Goal: Task Accomplishment & Management: Contribute content

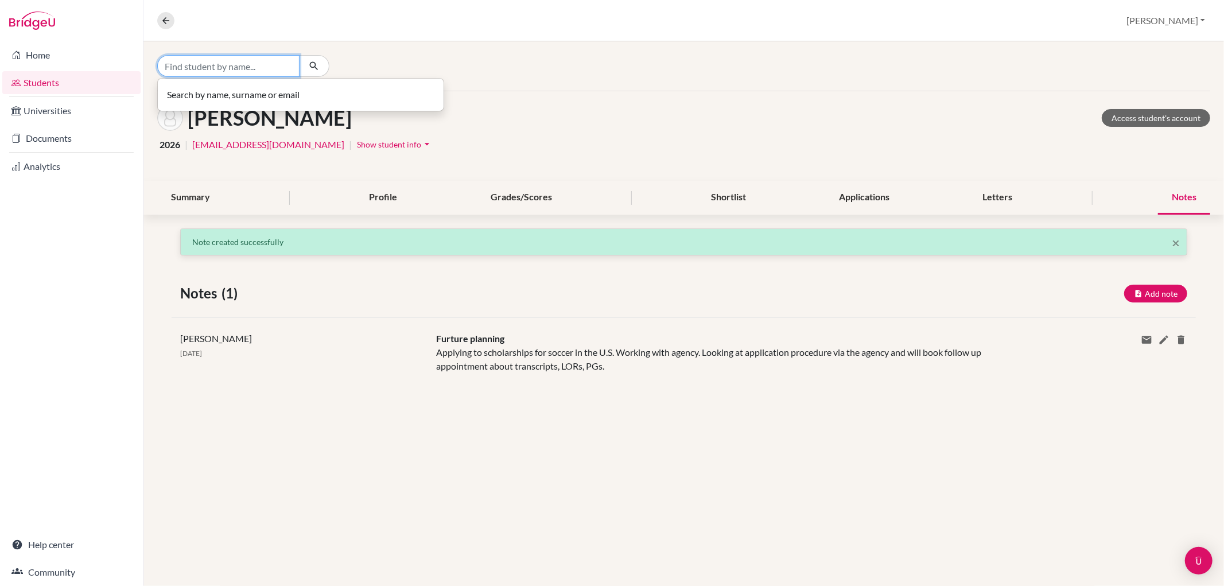
click at [170, 67] on input "Find student by name..." at bounding box center [228, 66] width 142 height 22
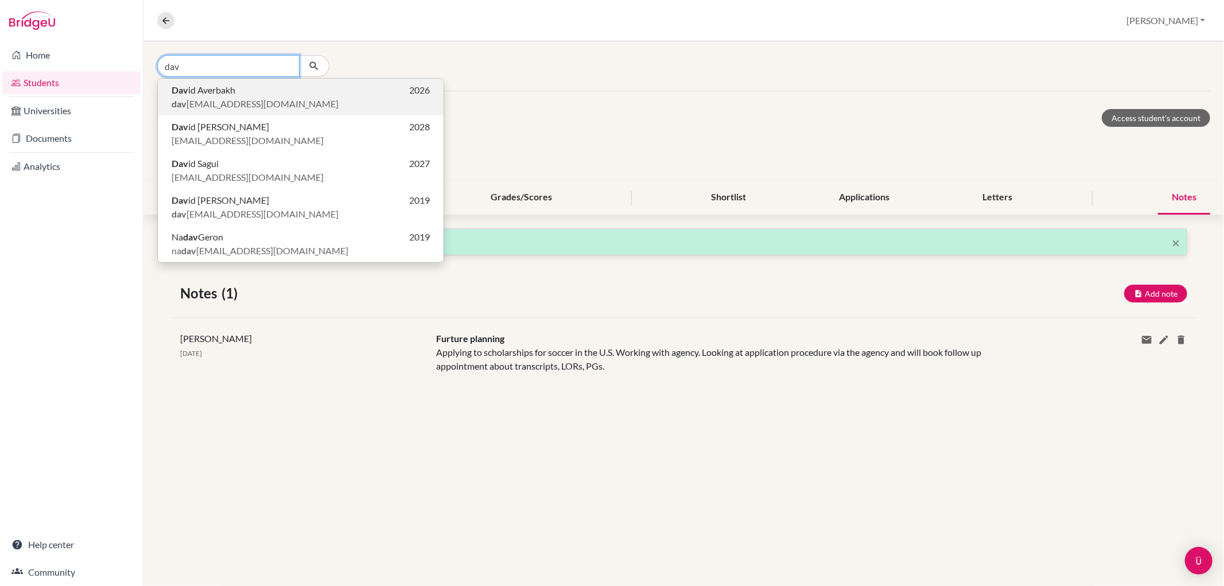
type input "dav"
click at [175, 92] on b "Dav" at bounding box center [180, 89] width 17 height 11
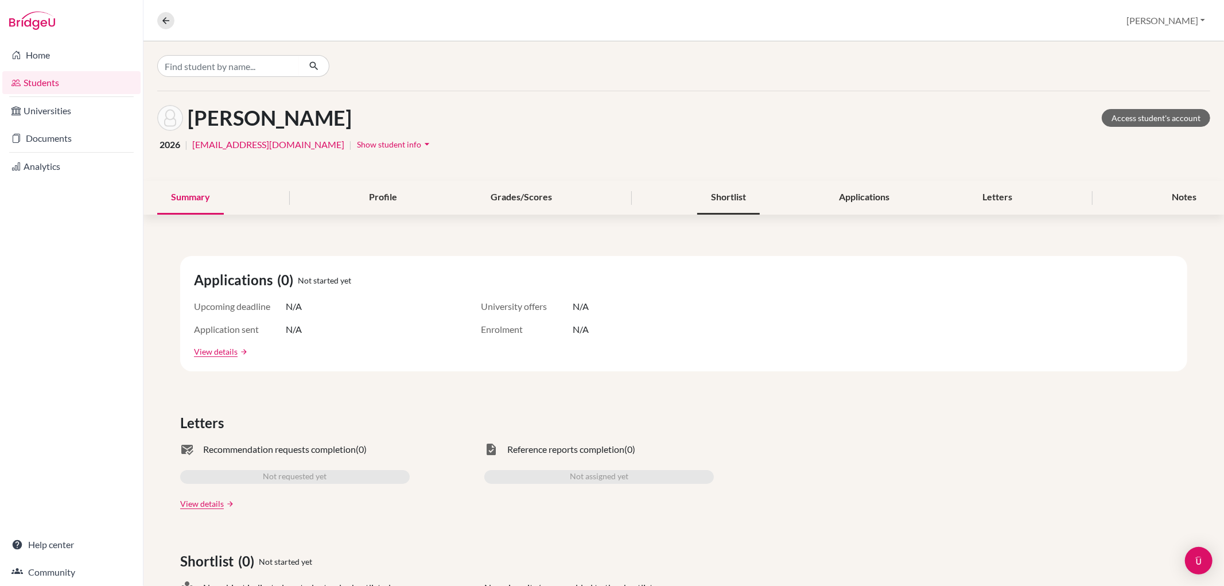
click at [724, 192] on div "Shortlist" at bounding box center [728, 198] width 63 height 34
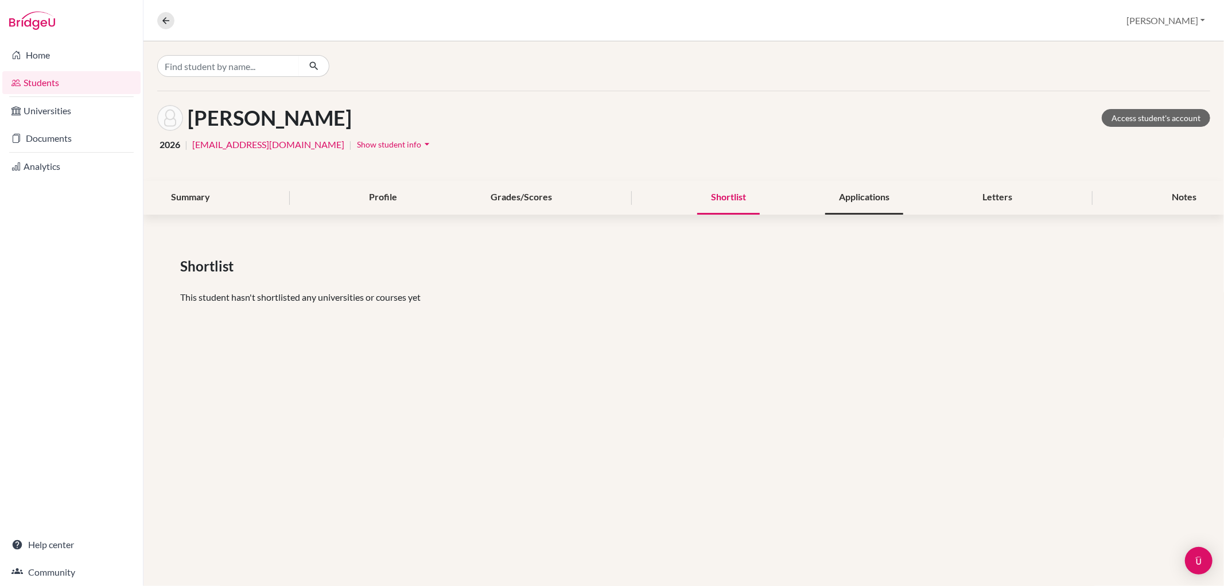
click at [888, 200] on div "Applications" at bounding box center [864, 198] width 78 height 34
click at [724, 199] on div "Shortlist" at bounding box center [728, 198] width 63 height 34
click at [169, 192] on div "Summary" at bounding box center [190, 198] width 67 height 34
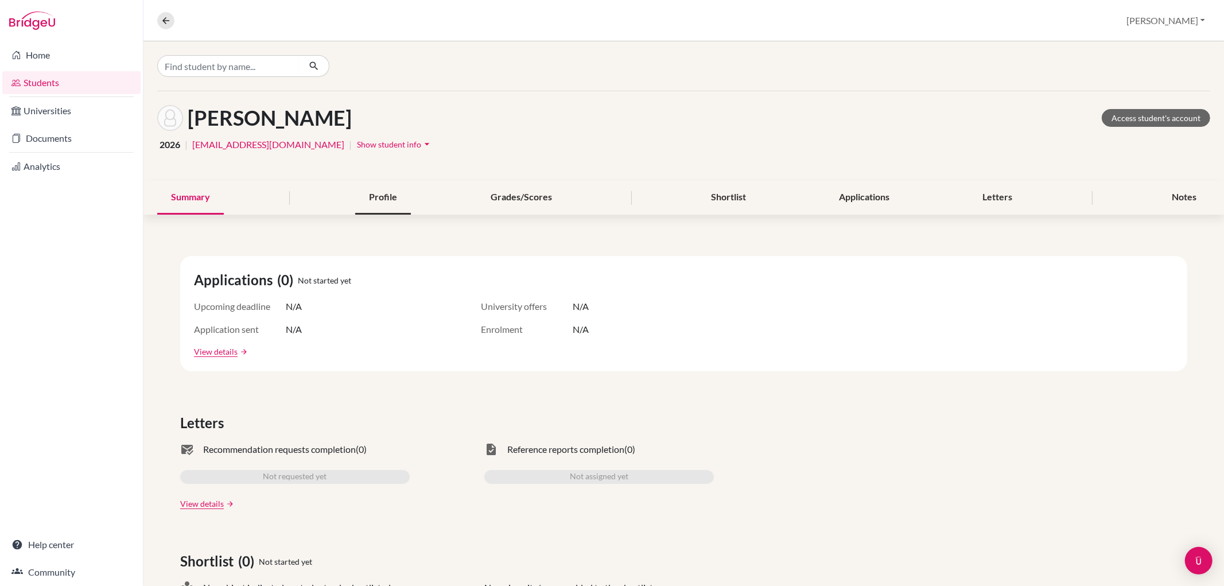
click at [370, 200] on div "Profile" at bounding box center [383, 198] width 56 height 34
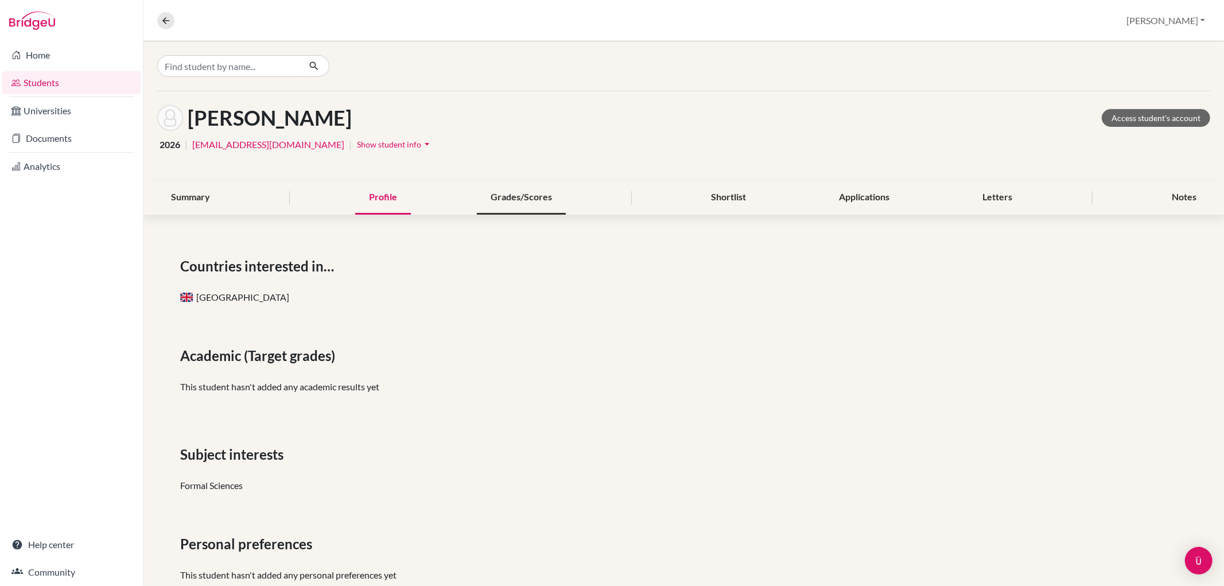
click at [494, 191] on div "Grades/Scores" at bounding box center [521, 198] width 89 height 34
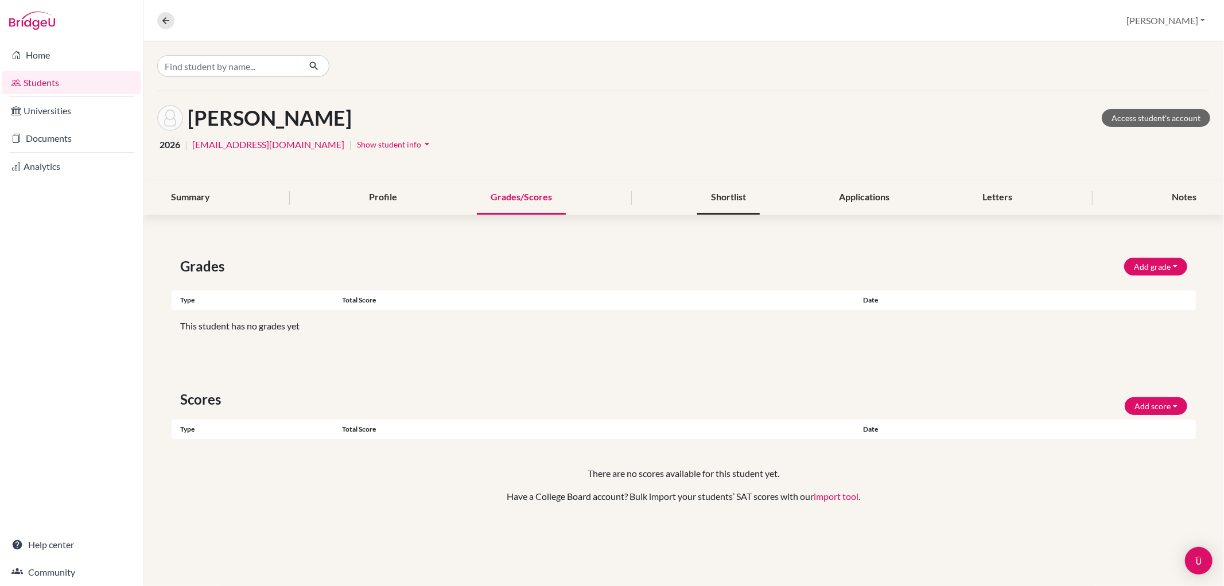
click at [710, 202] on div "Shortlist" at bounding box center [728, 198] width 63 height 34
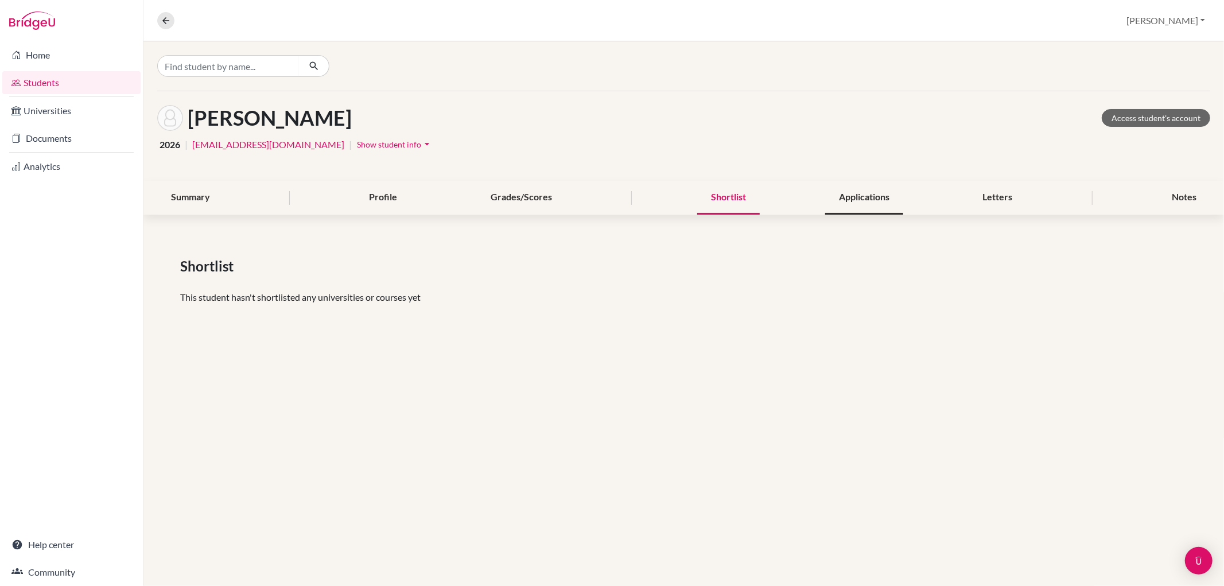
click at [874, 198] on div "Applications" at bounding box center [864, 198] width 78 height 34
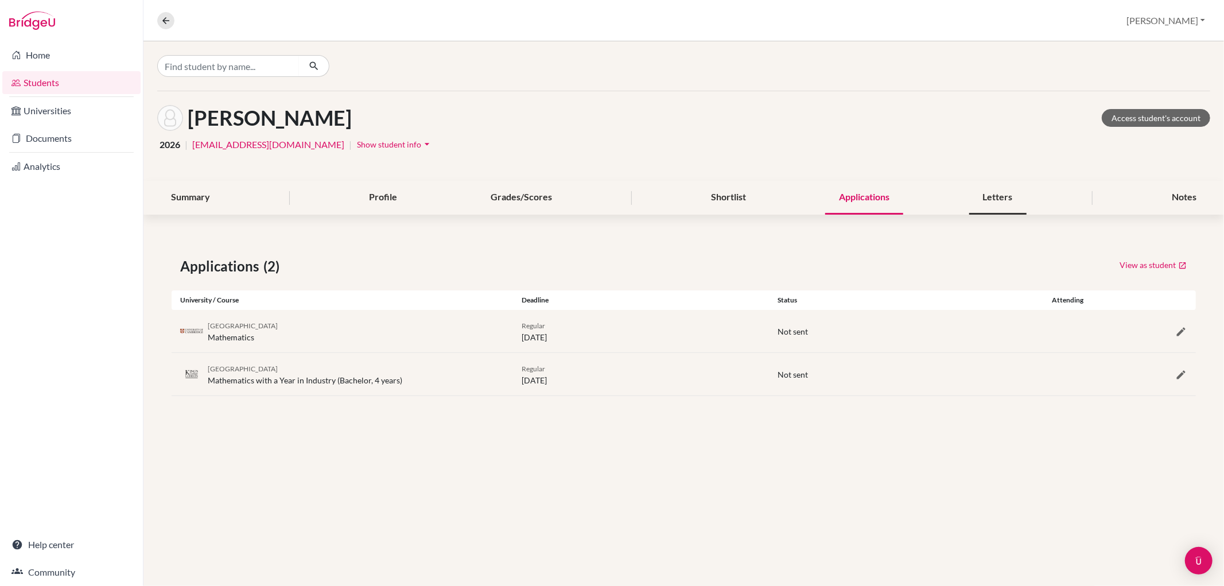
click at [997, 203] on div "Letters" at bounding box center [998, 198] width 57 height 34
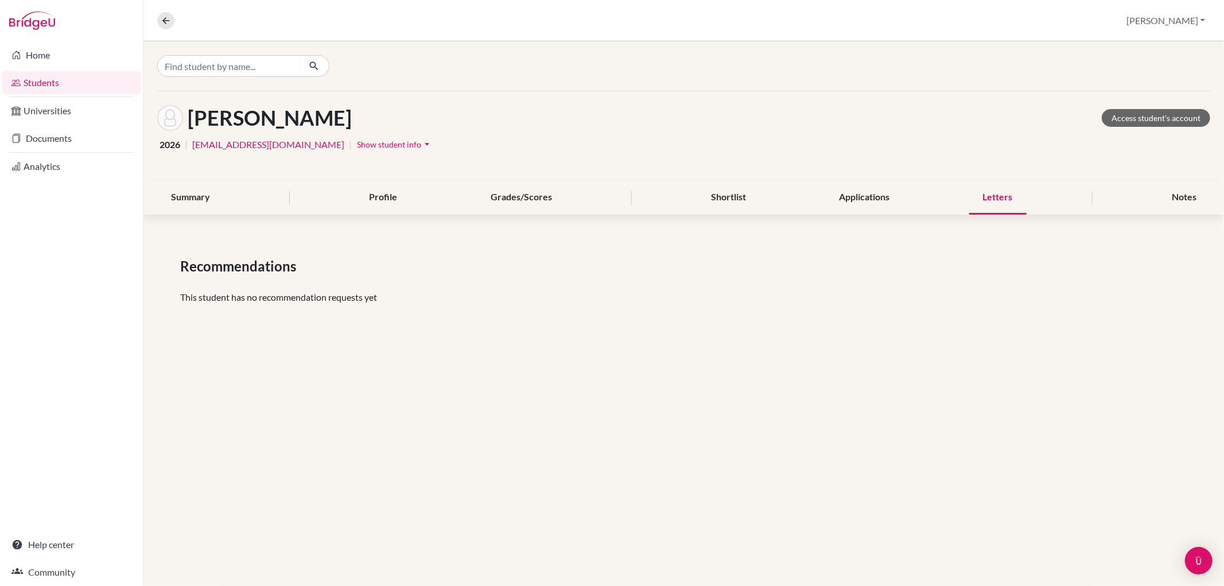
click at [357, 141] on span "Show student info" at bounding box center [389, 144] width 64 height 10
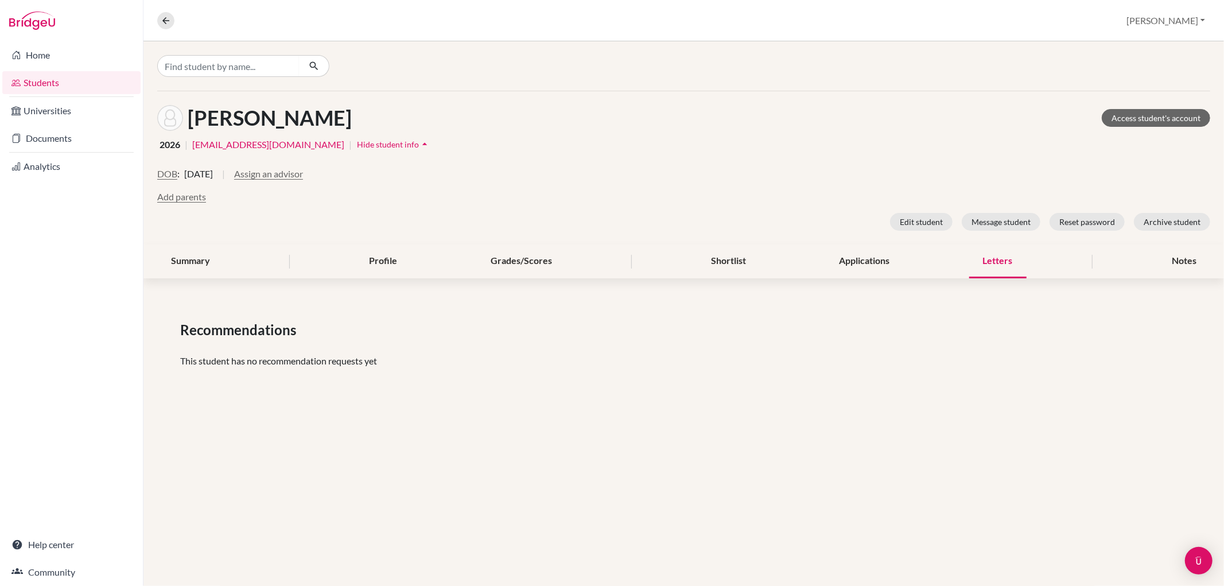
click at [357, 141] on span "Hide student info" at bounding box center [388, 144] width 62 height 10
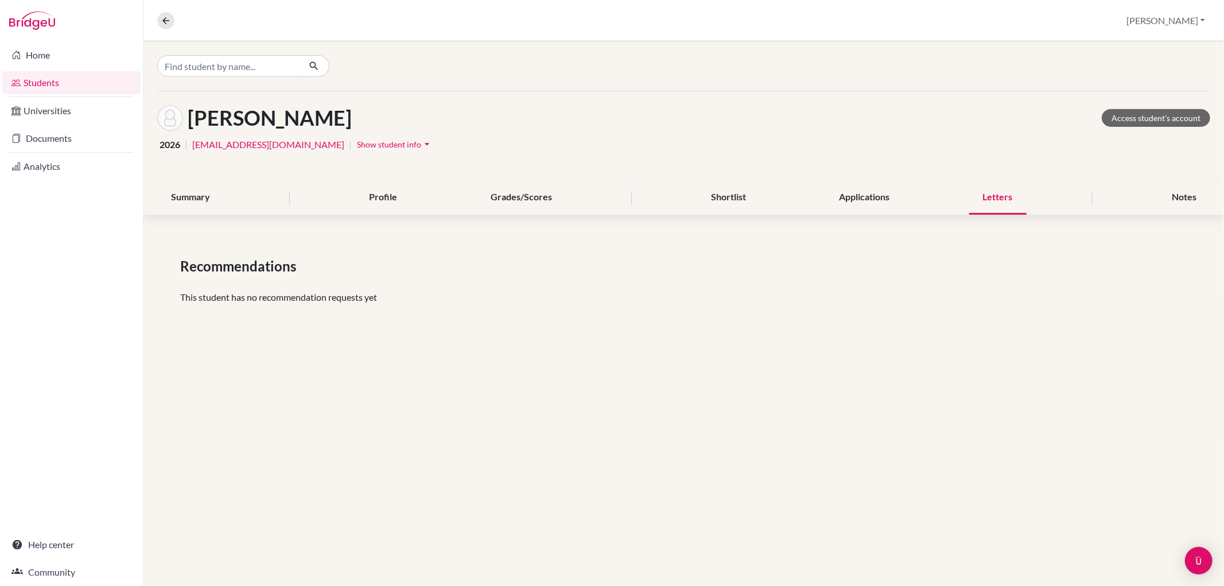
click at [978, 197] on div "Letters" at bounding box center [998, 198] width 57 height 34
click at [1178, 187] on div "Notes" at bounding box center [1184, 198] width 52 height 34
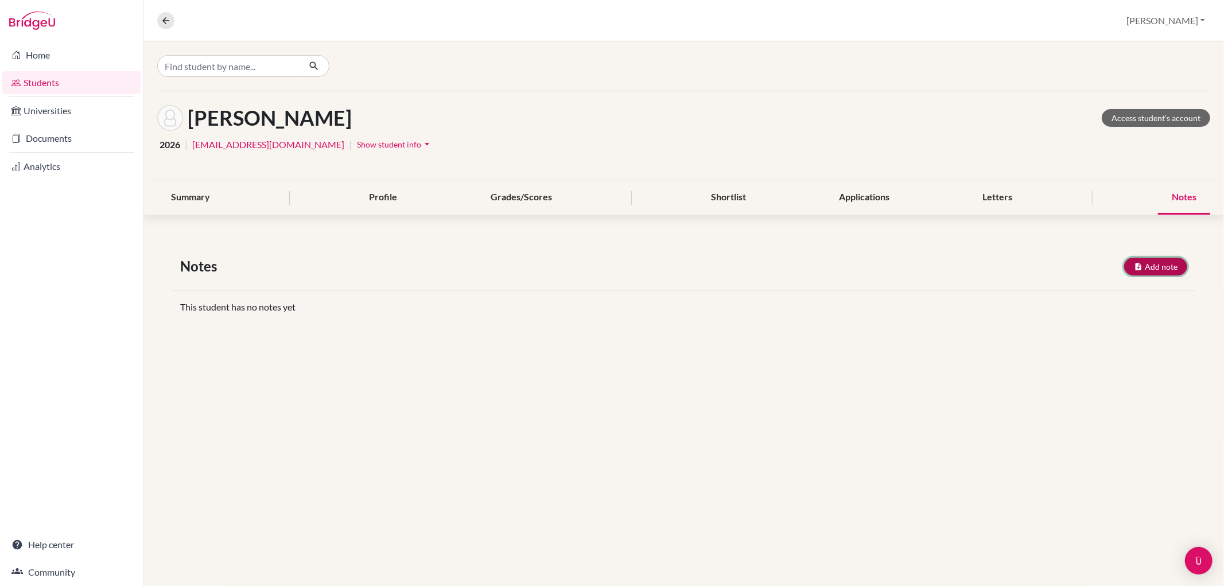
click at [1158, 268] on button "Add note" at bounding box center [1156, 267] width 63 height 18
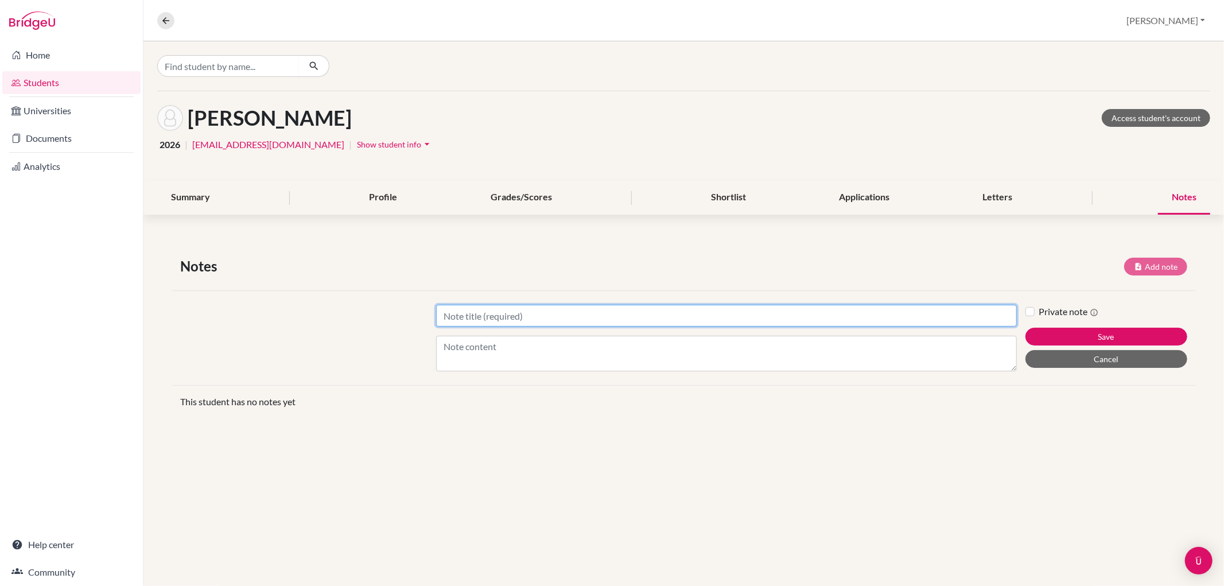
click at [657, 311] on input "Title" at bounding box center [726, 316] width 580 height 22
type input "Applications"
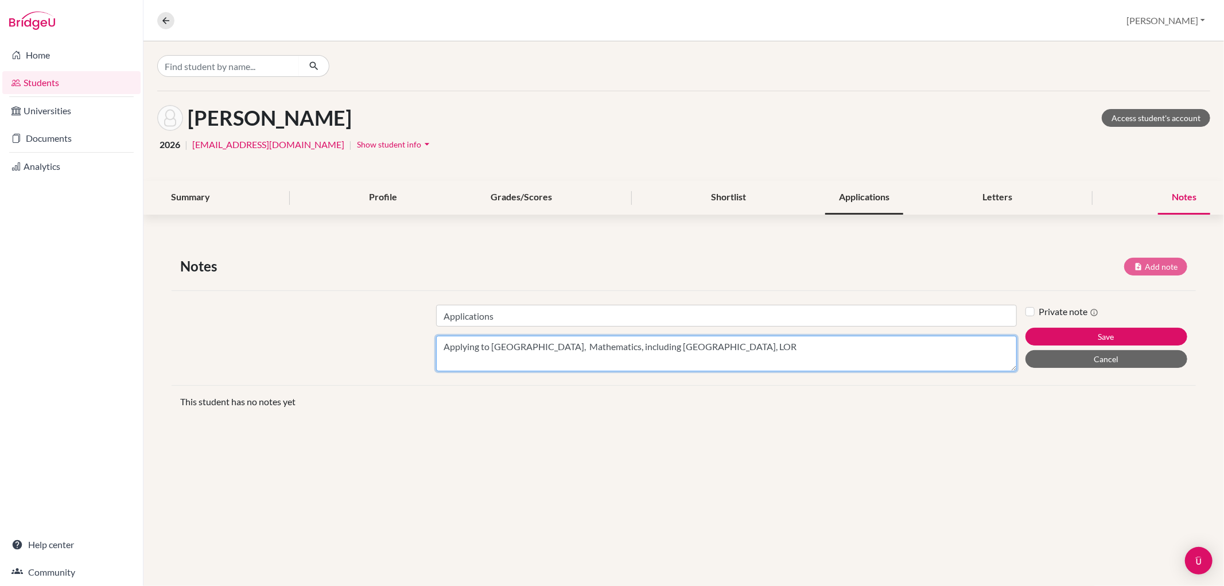
type textarea "Applying to UK, Mathematics, including Cambridge, LOR"
click at [885, 188] on div "Applications" at bounding box center [864, 198] width 78 height 34
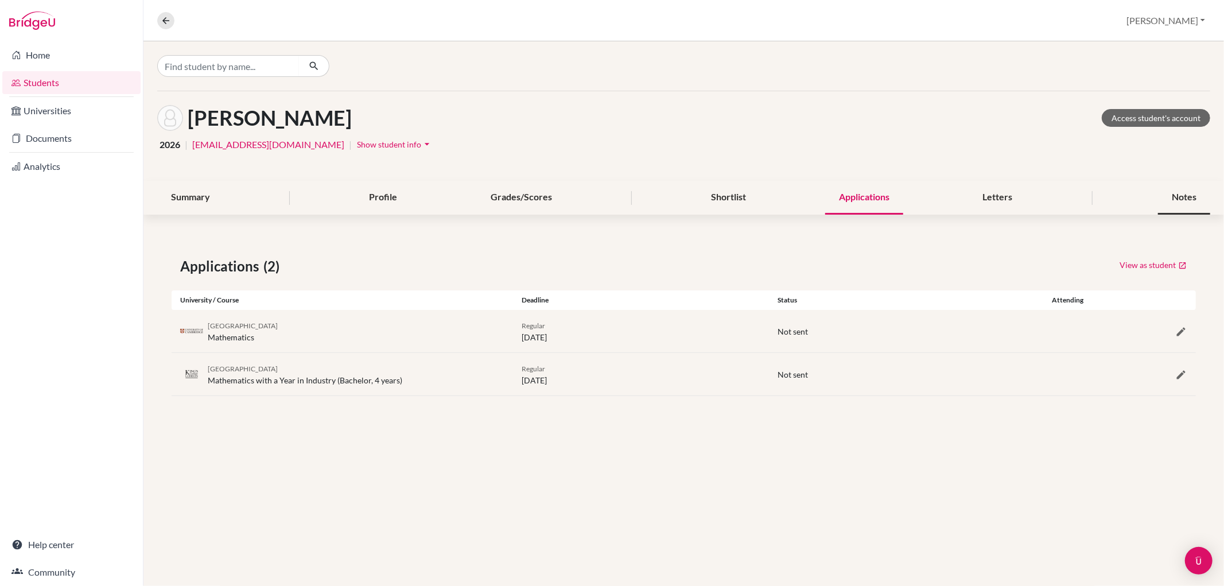
click at [1187, 199] on div "Notes" at bounding box center [1184, 198] width 52 height 34
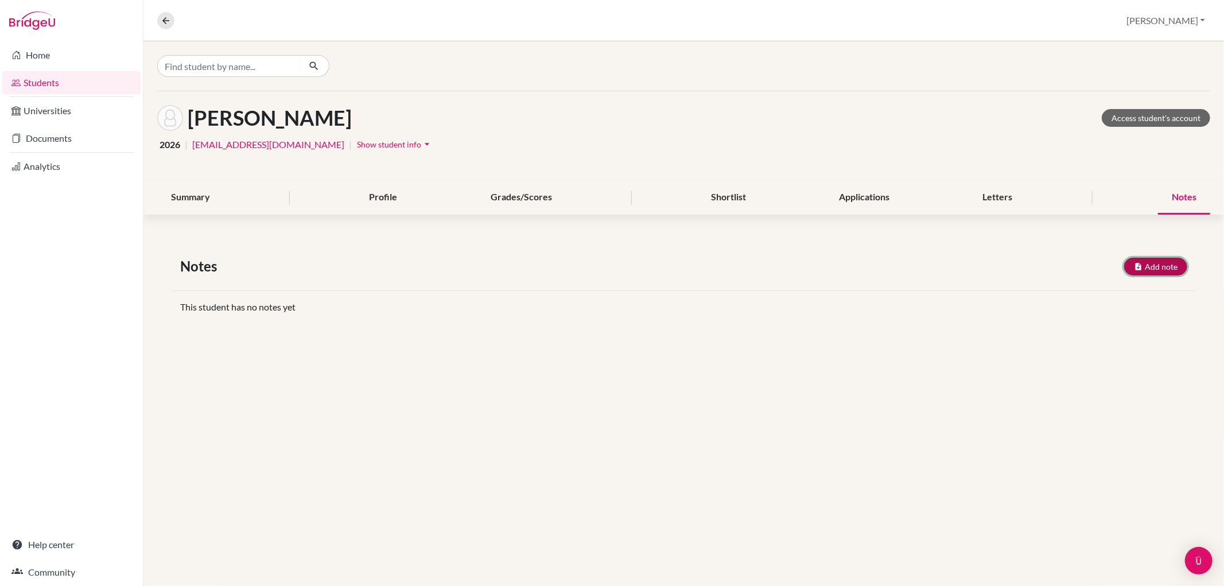
click at [1166, 270] on button "Add note" at bounding box center [1156, 267] width 63 height 18
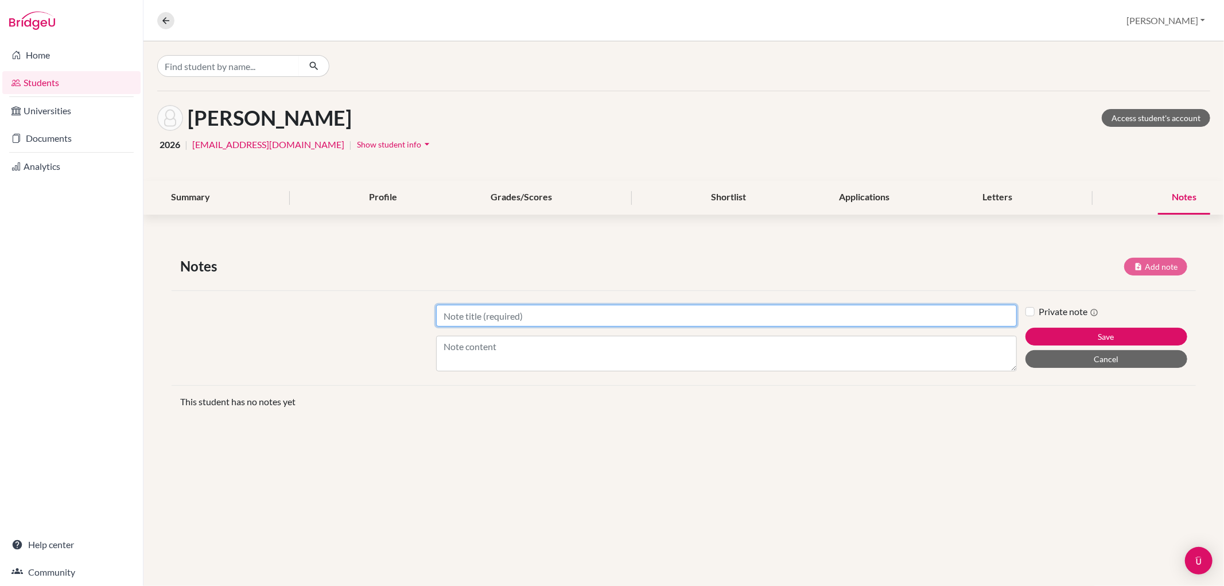
click at [609, 307] on input "Title" at bounding box center [726, 316] width 580 height 22
type input "a"
type input "Applications"
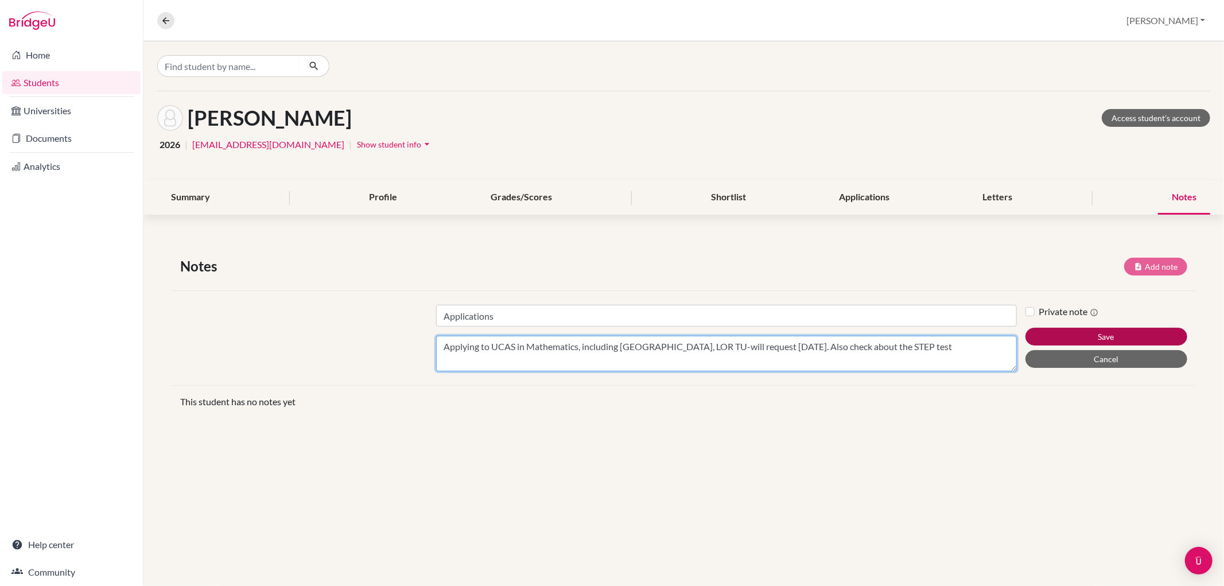
type textarea "Applying to UCAS in Mathematics, including Cambridge, LOR TU-will request today…"
click at [1083, 334] on button "Save" at bounding box center [1107, 337] width 162 height 18
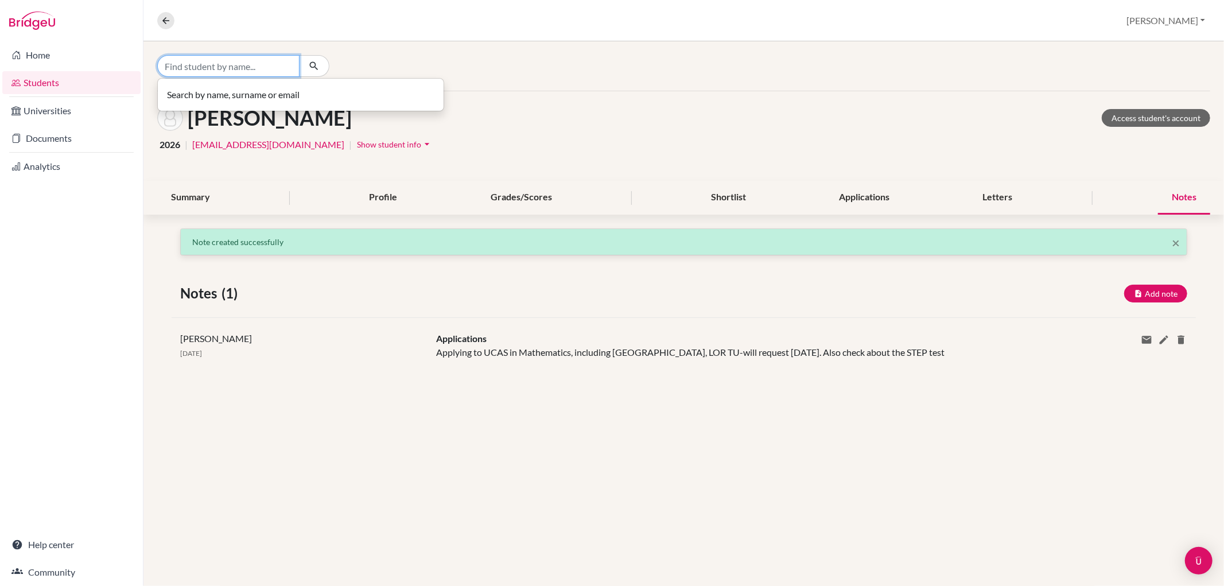
click at [262, 63] on input "Find student by name..." at bounding box center [228, 66] width 142 height 22
type input "tsim"
click at [253, 92] on p "Tsim ur Kazlouski 2025" at bounding box center [301, 90] width 258 height 14
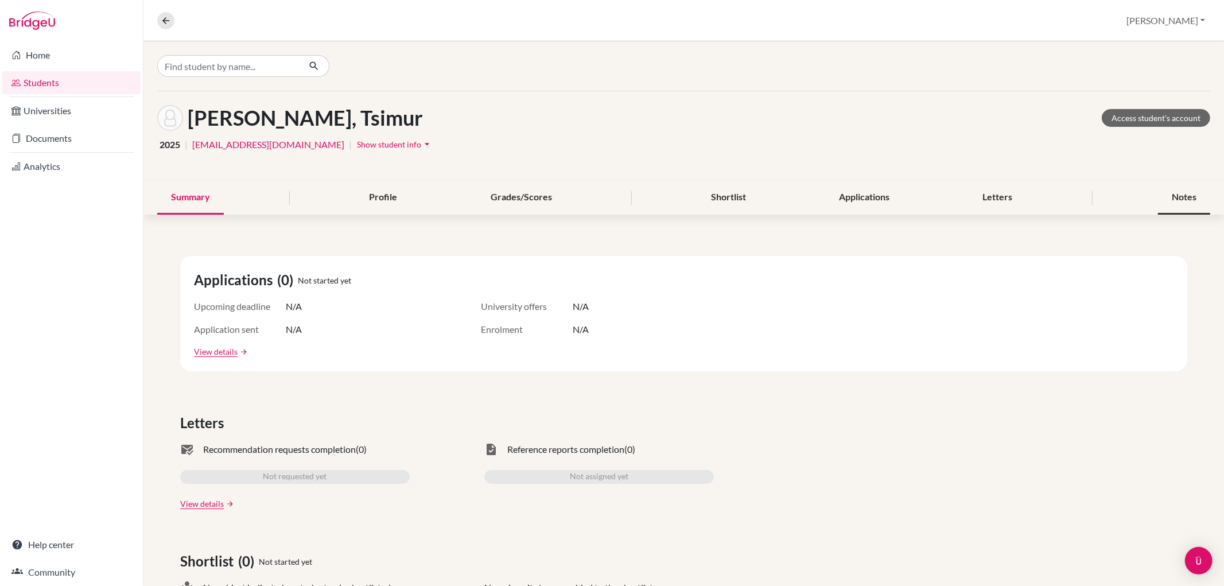
click at [1197, 200] on div "Notes" at bounding box center [1184, 198] width 52 height 34
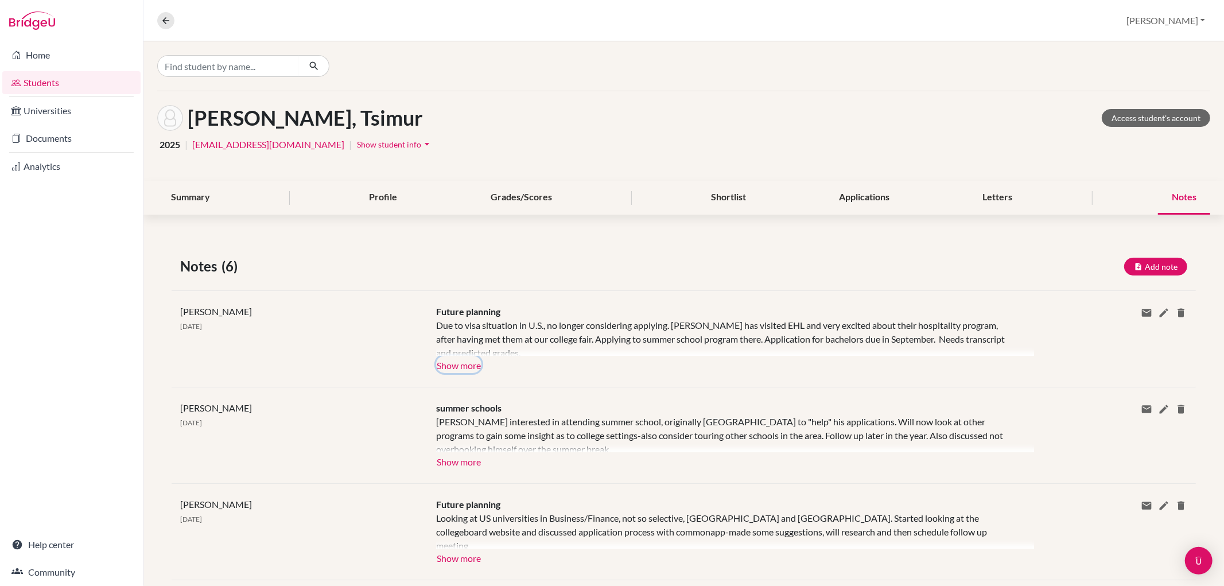
click at [474, 363] on button "Show more" at bounding box center [458, 364] width 45 height 17
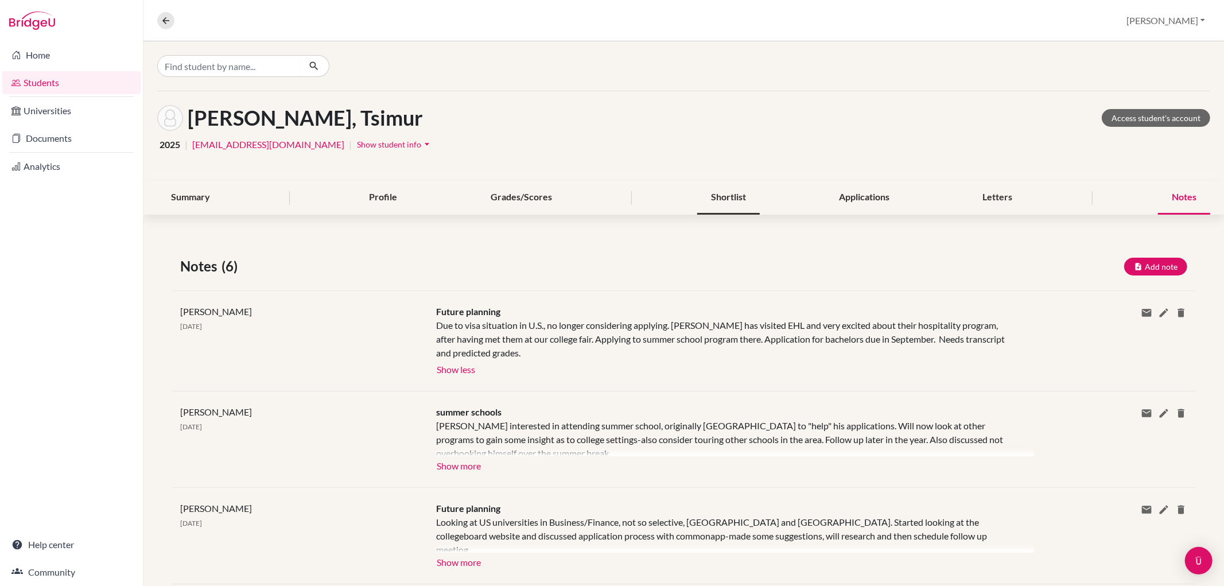
click at [726, 191] on div "Shortlist" at bounding box center [728, 198] width 63 height 34
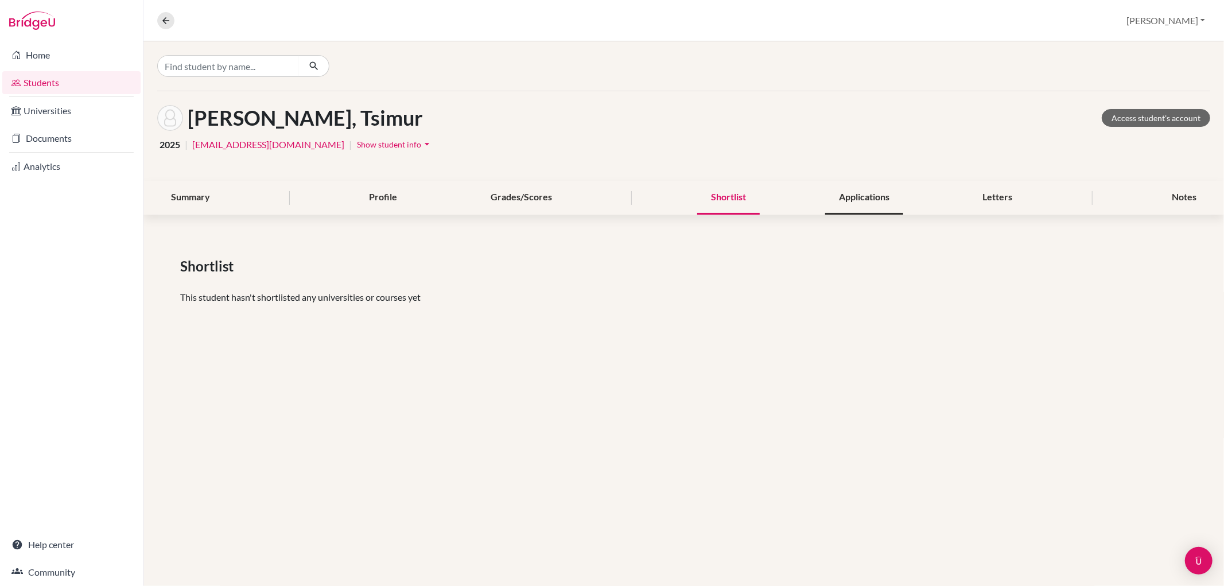
click at [841, 192] on div "Applications" at bounding box center [864, 198] width 78 height 34
click at [980, 197] on div "Letters" at bounding box center [998, 198] width 57 height 34
click at [266, 66] on input "Find student by name..." at bounding box center [228, 66] width 142 height 22
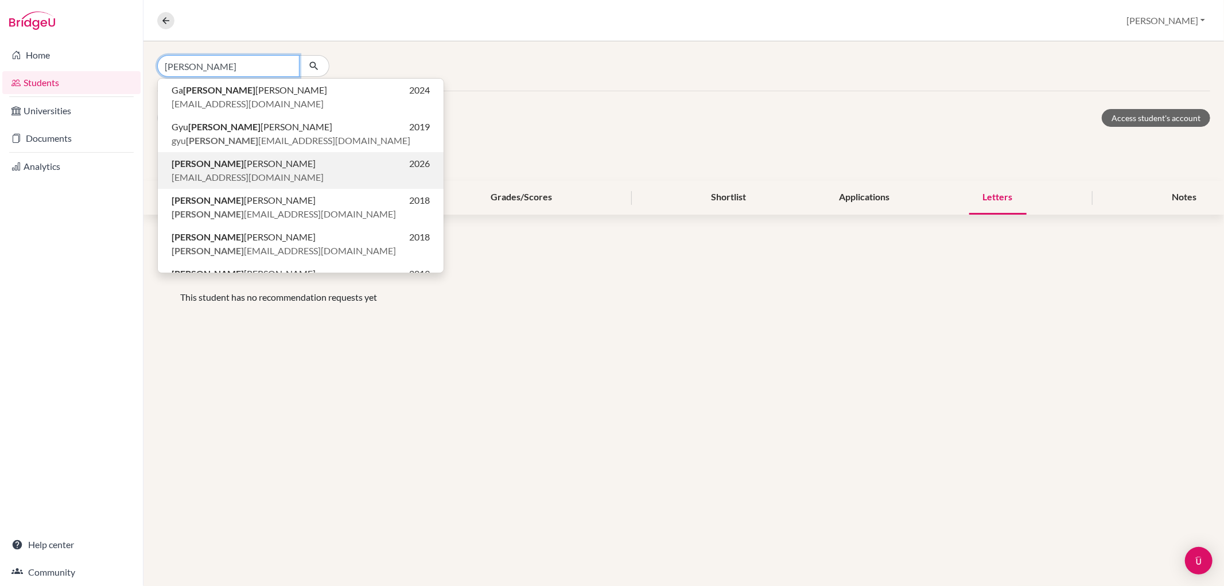
type input "hyun"
click at [238, 164] on span "Hyun geon Chung" at bounding box center [244, 164] width 144 height 14
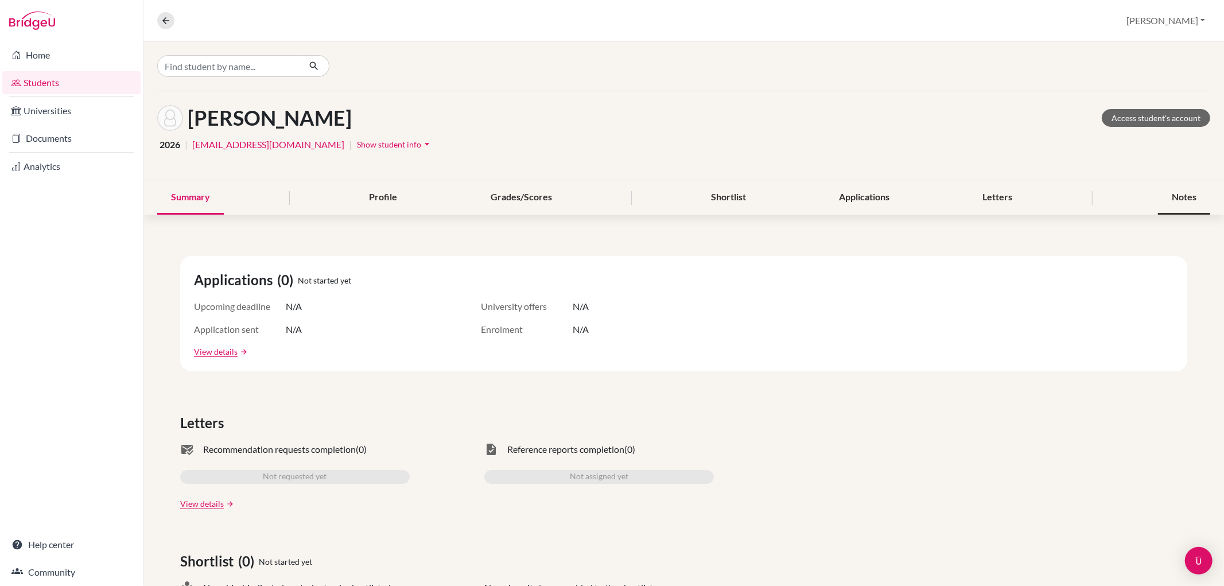
click at [1172, 199] on div "Notes" at bounding box center [1184, 198] width 52 height 34
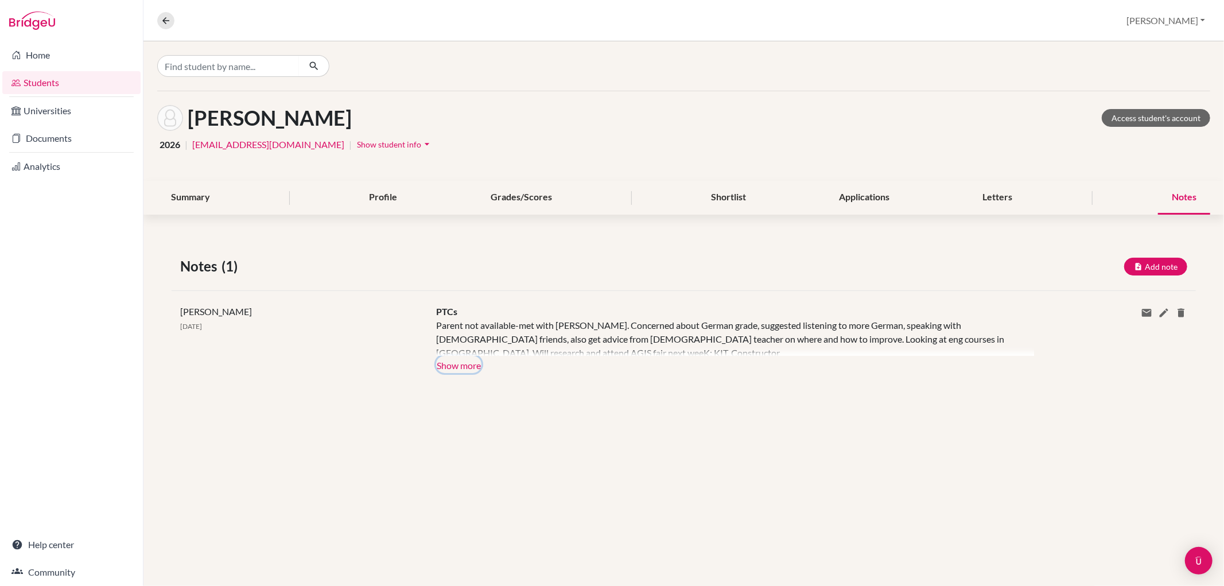
click at [480, 366] on button "Show more" at bounding box center [458, 364] width 45 height 17
click at [1166, 260] on button "Add note" at bounding box center [1156, 267] width 63 height 18
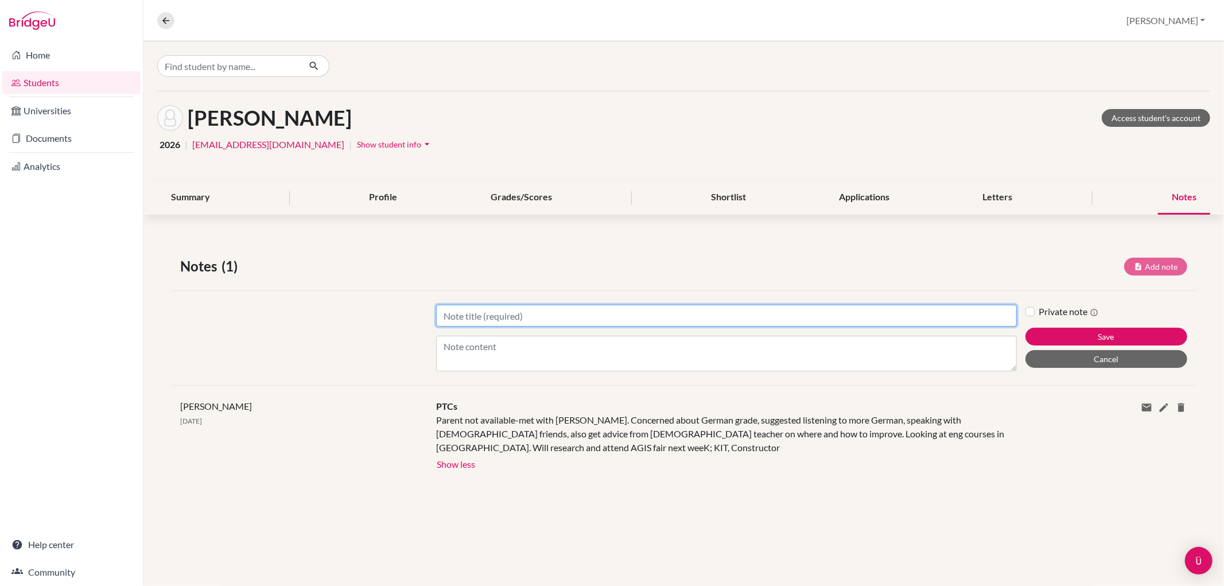
click at [474, 312] on input "Title" at bounding box center [726, 316] width 580 height 22
click at [165, 20] on icon at bounding box center [166, 20] width 10 height 10
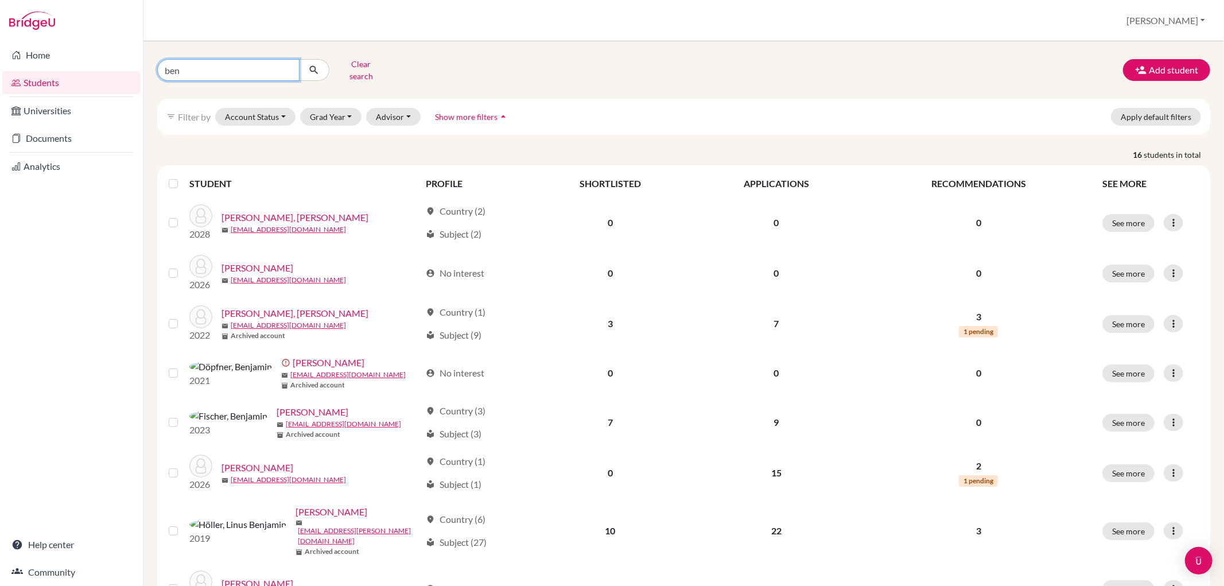
drag, startPoint x: 184, startPoint y: 69, endPoint x: 159, endPoint y: 69, distance: 24.7
click at [159, 69] on input "ben" at bounding box center [228, 70] width 142 height 22
type input "tsimur"
click at [366, 61] on button "Clear search" at bounding box center [361, 70] width 64 height 30
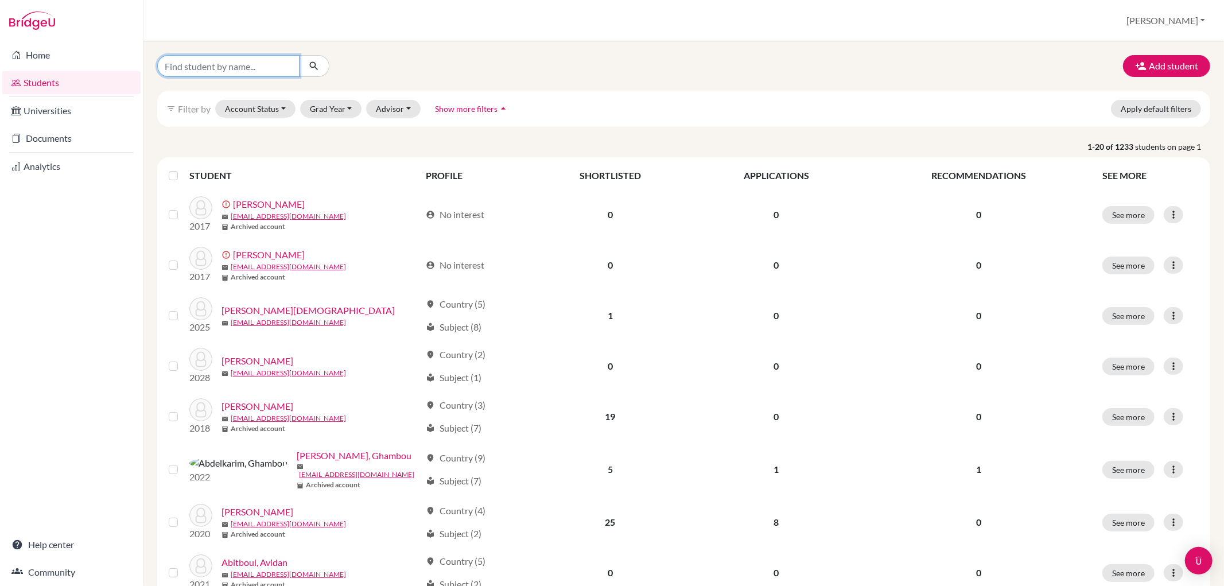
click at [188, 64] on input "Find student by name..." at bounding box center [228, 66] width 142 height 22
type input "tsimur"
click at [310, 66] on icon "submit" at bounding box center [313, 65] width 11 height 11
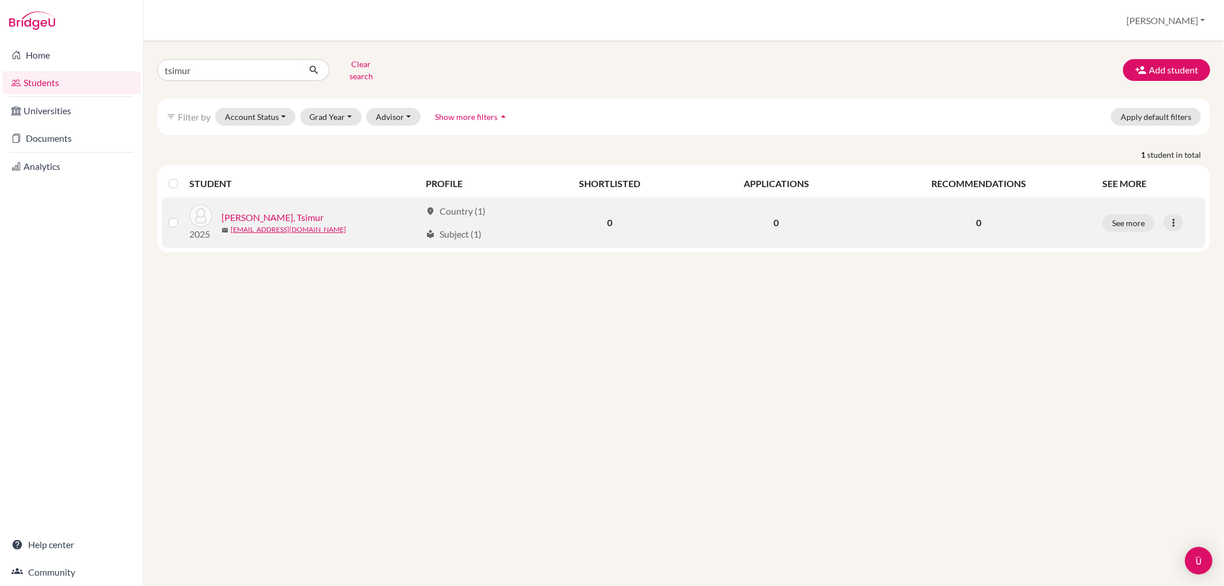
click at [289, 211] on link "[PERSON_NAME], Tsimur" at bounding box center [273, 218] width 102 height 14
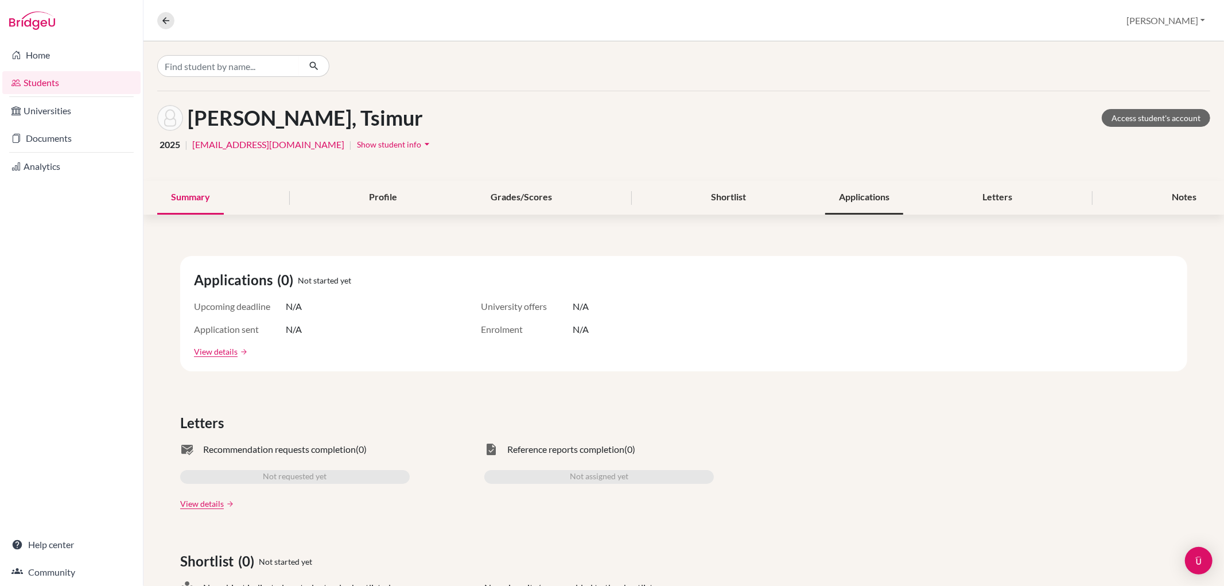
click at [891, 195] on div "Applications" at bounding box center [864, 198] width 78 height 34
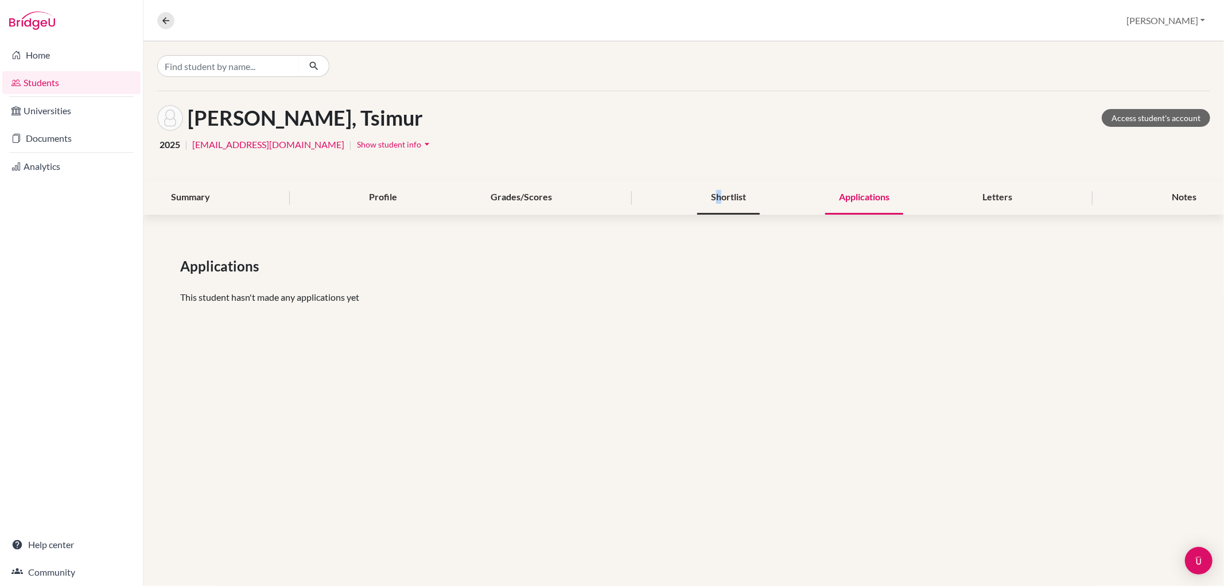
click at [718, 201] on div "Shortlist" at bounding box center [728, 198] width 63 height 34
click at [749, 196] on div "Shortlist" at bounding box center [728, 198] width 63 height 34
click at [176, 198] on div "Summary" at bounding box center [190, 198] width 67 height 34
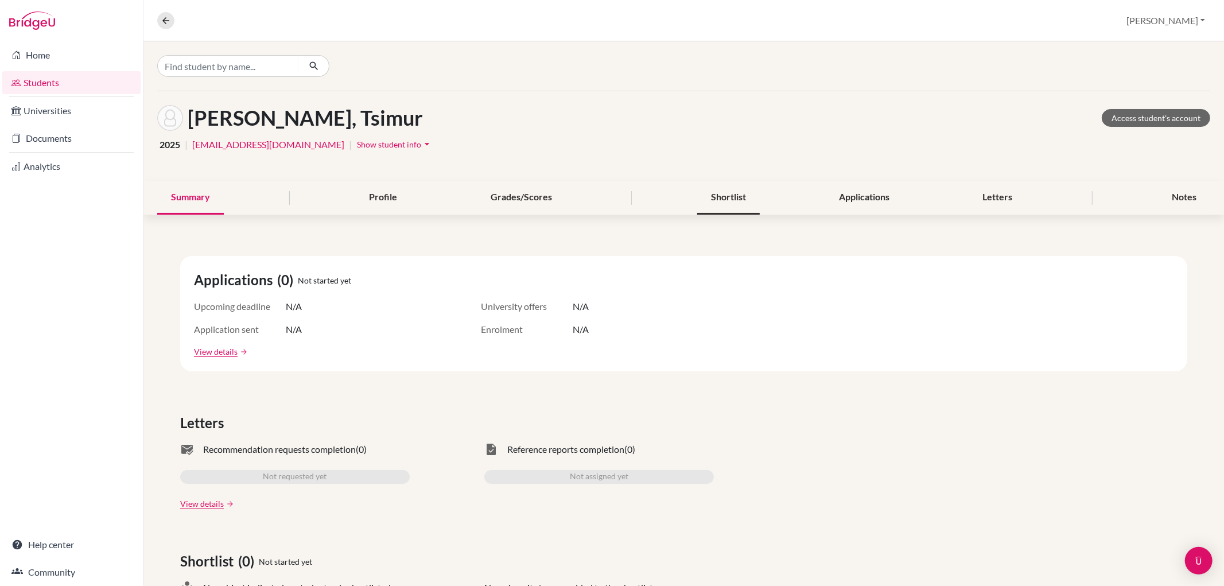
click at [710, 188] on div "Shortlist" at bounding box center [728, 198] width 63 height 34
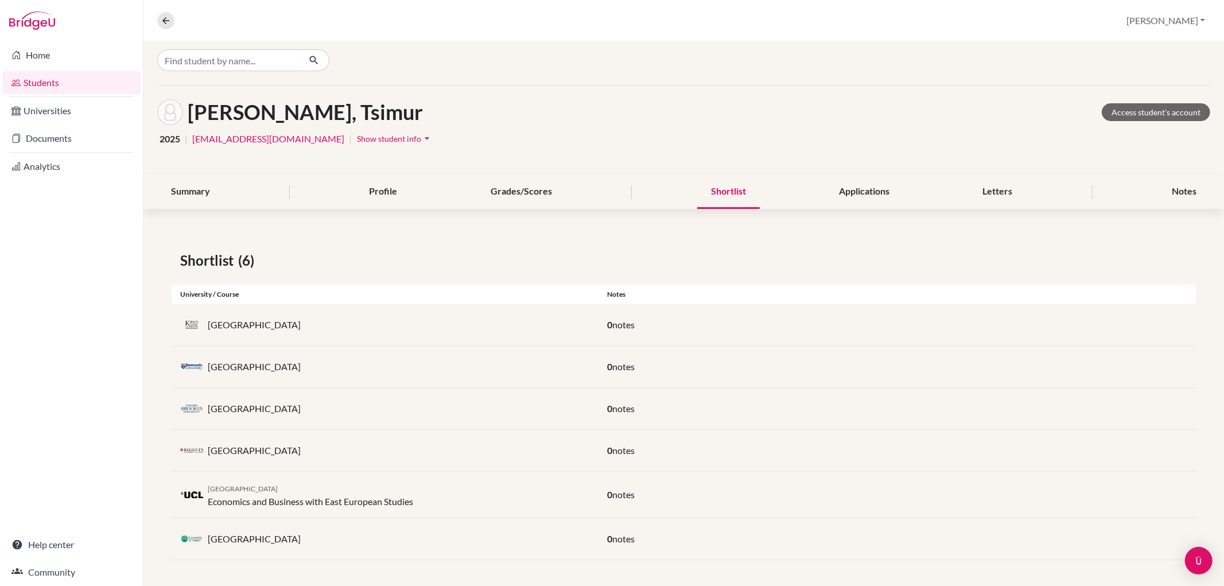
scroll to position [7, 0]
